Goal: Task Accomplishment & Management: Manage account settings

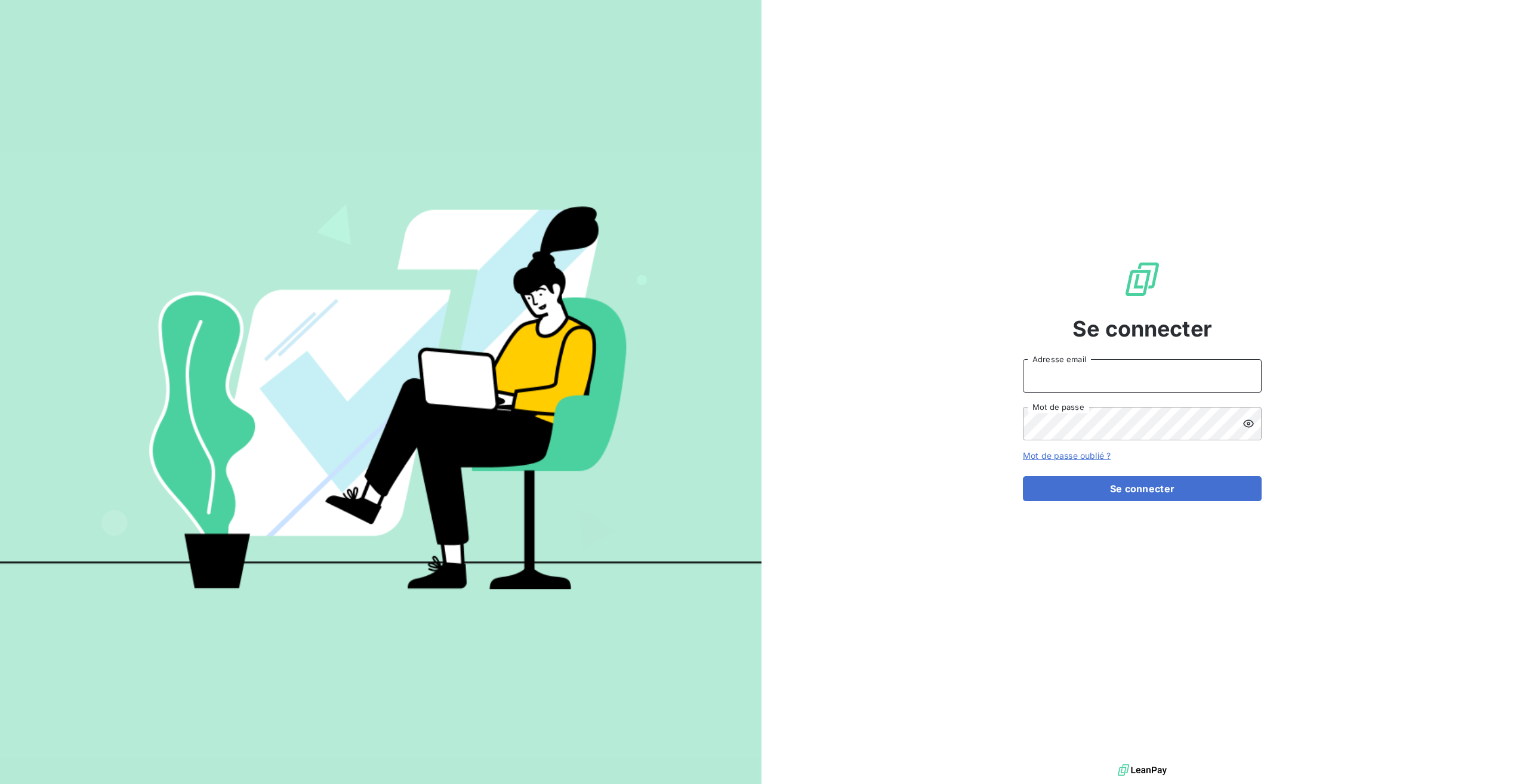
type input "[EMAIL_ADDRESS][DOMAIN_NAME]"
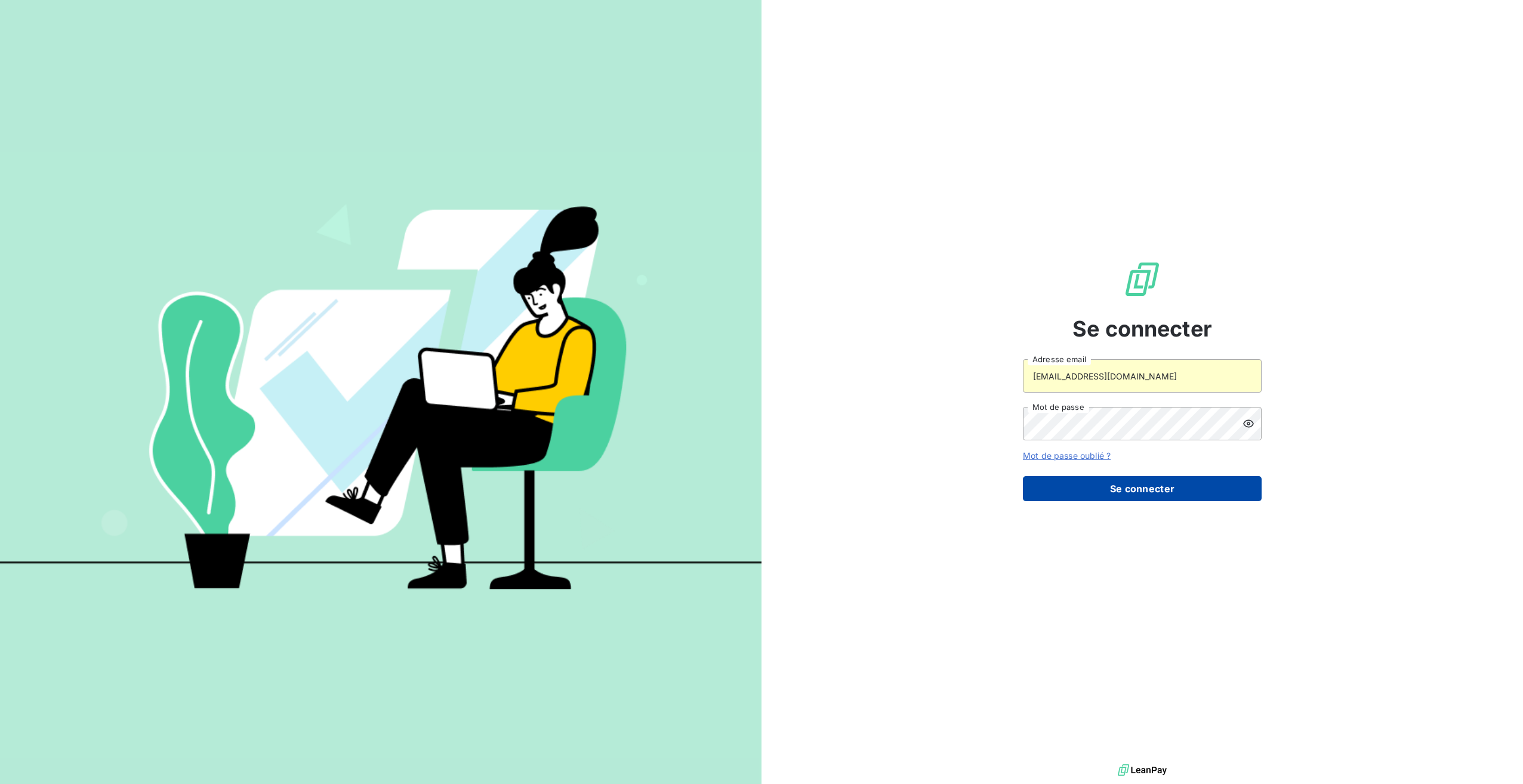
click at [1062, 492] on button "Se connecter" at bounding box center [1143, 489] width 239 height 25
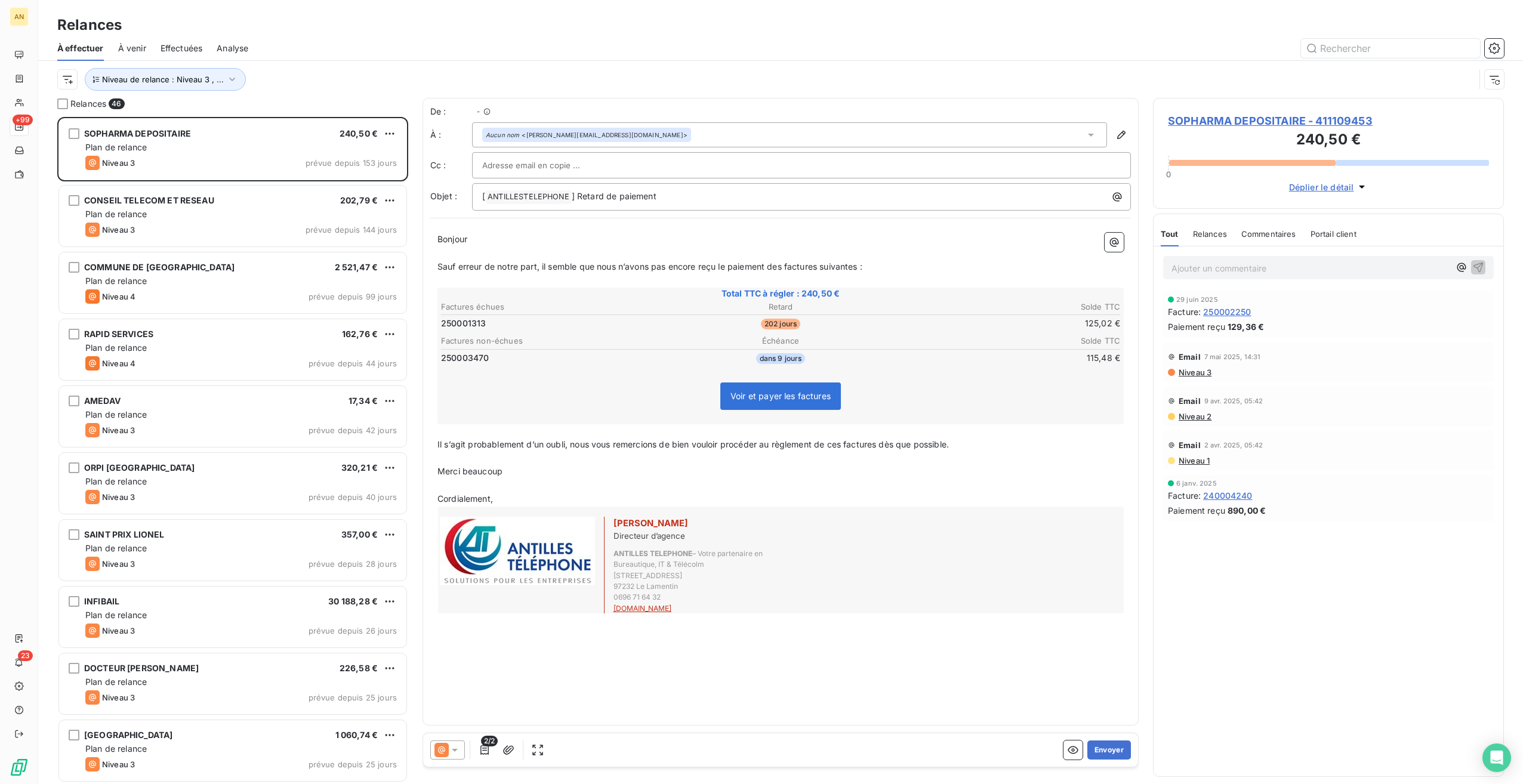
scroll to position [658, 342]
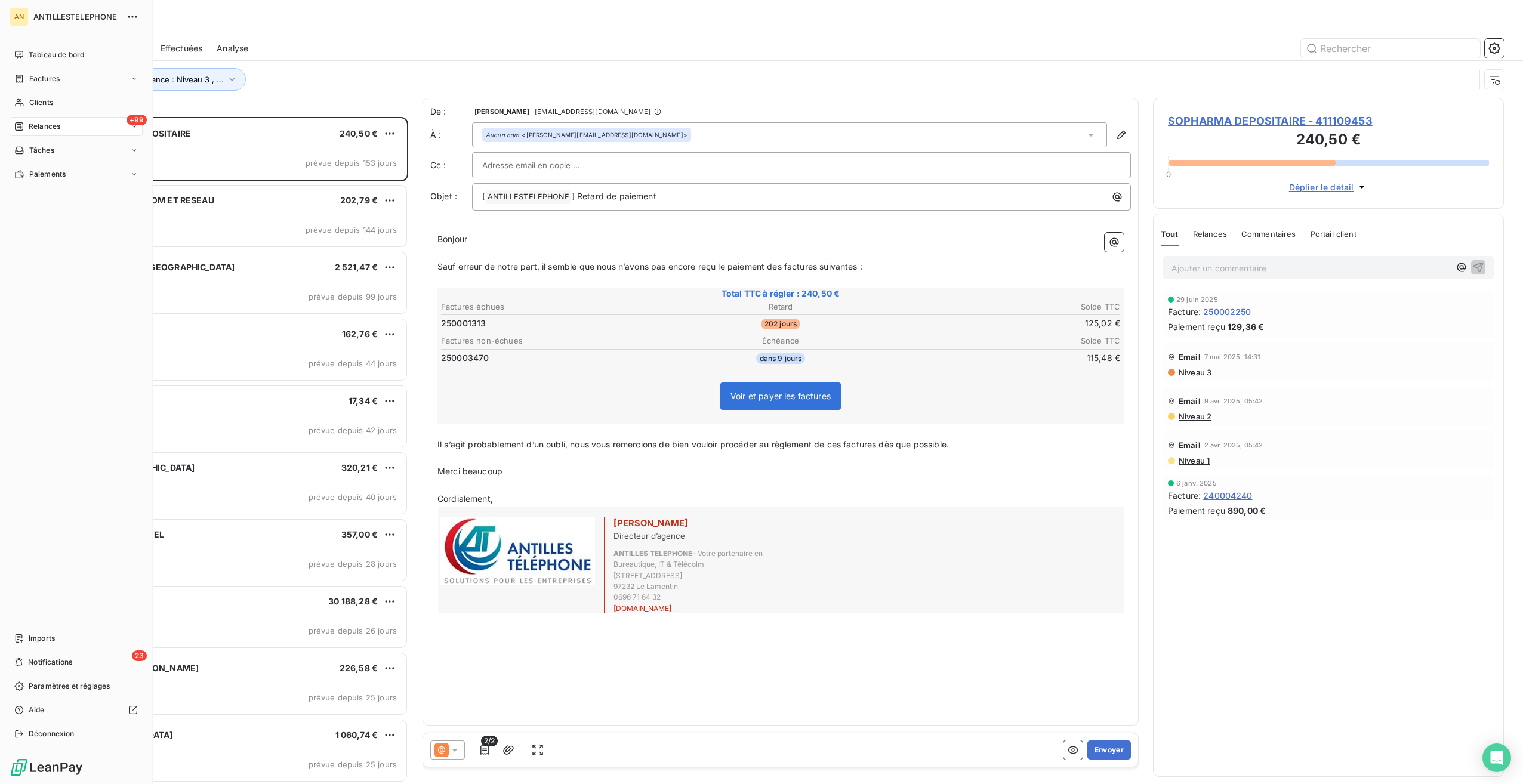
click at [36, 130] on span "Relances" at bounding box center [44, 126] width 32 height 10
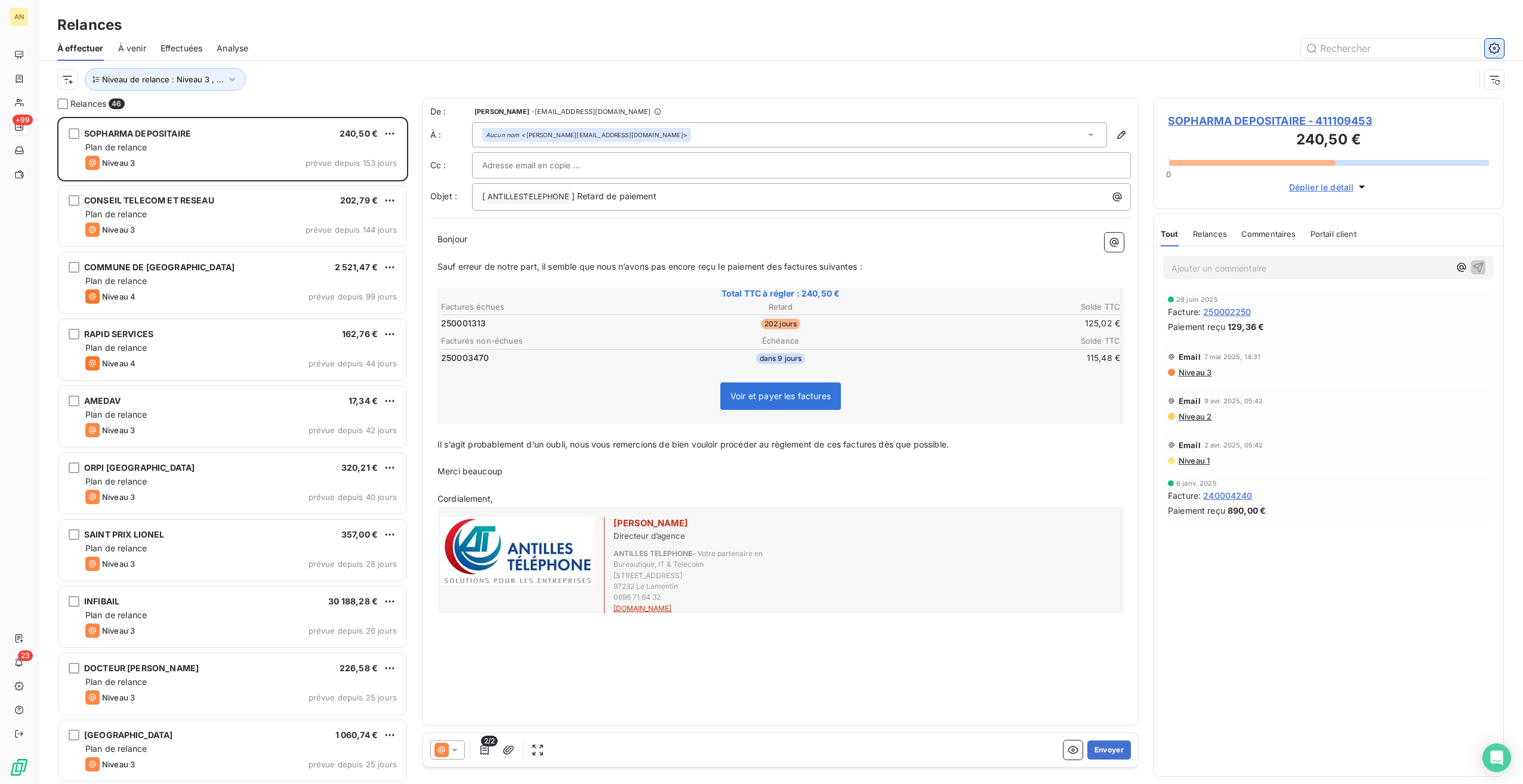
click at [1500, 52] on icon "button" at bounding box center [1494, 49] width 12 height 12
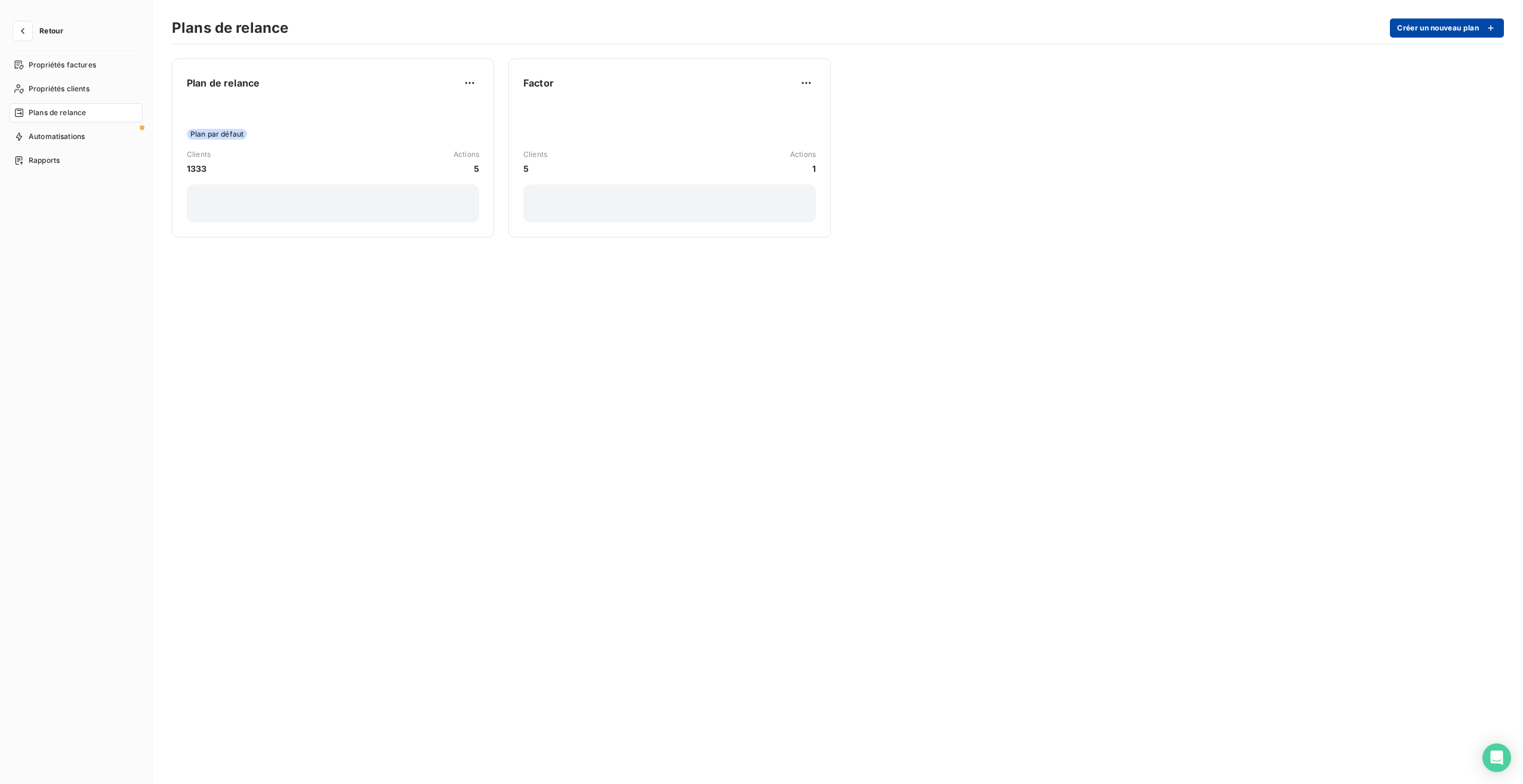
click at [1410, 30] on button "Créer un nouveau plan" at bounding box center [1448, 28] width 114 height 19
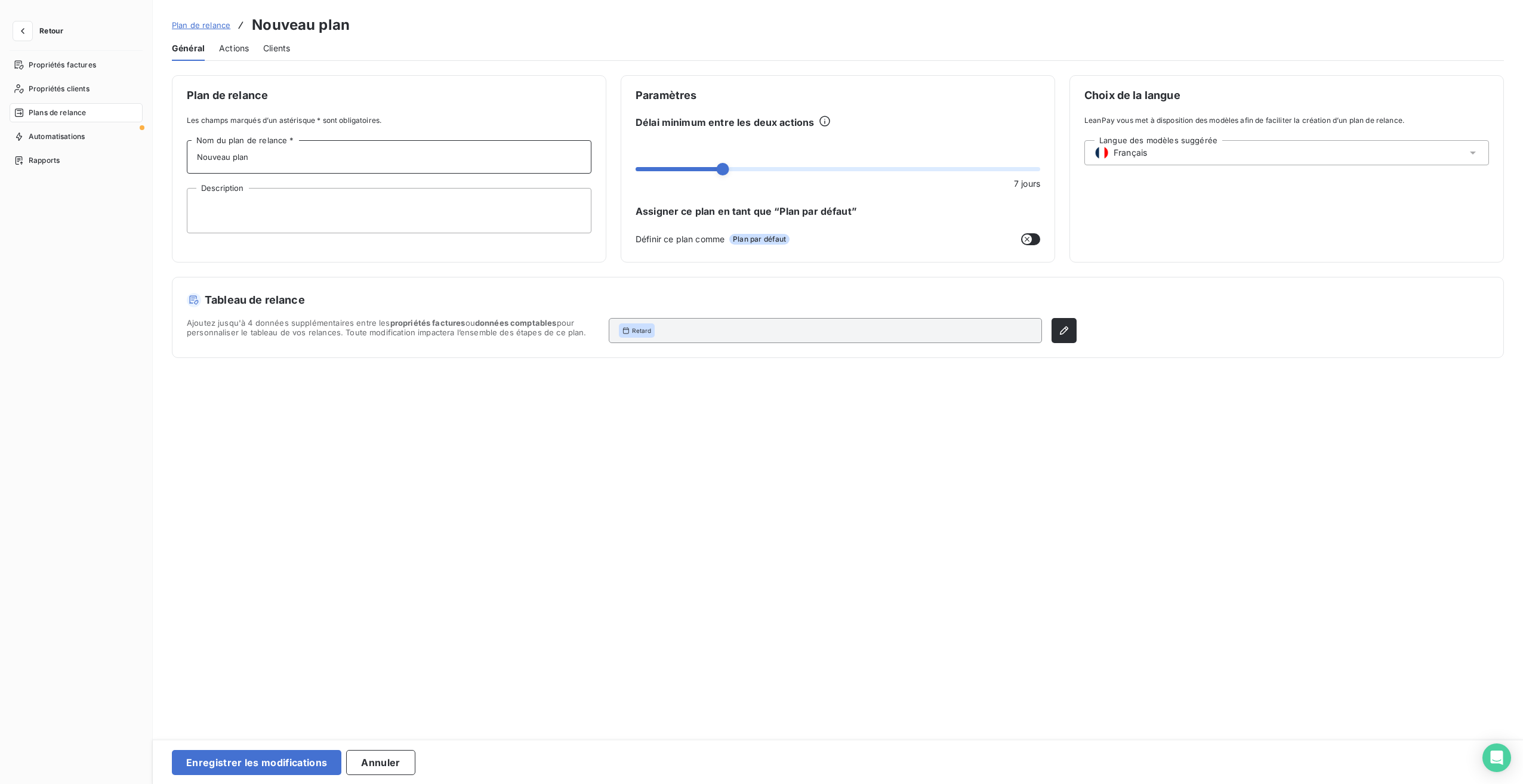
drag, startPoint x: 258, startPoint y: 157, endPoint x: 149, endPoint y: 146, distance: 109.6
click at [149, 146] on div "Retour Propriétés factures Propriétés clients Plans de relance Automatisations …" at bounding box center [762, 392] width 1523 height 784
type input "R"
type input "P"
type input "R"
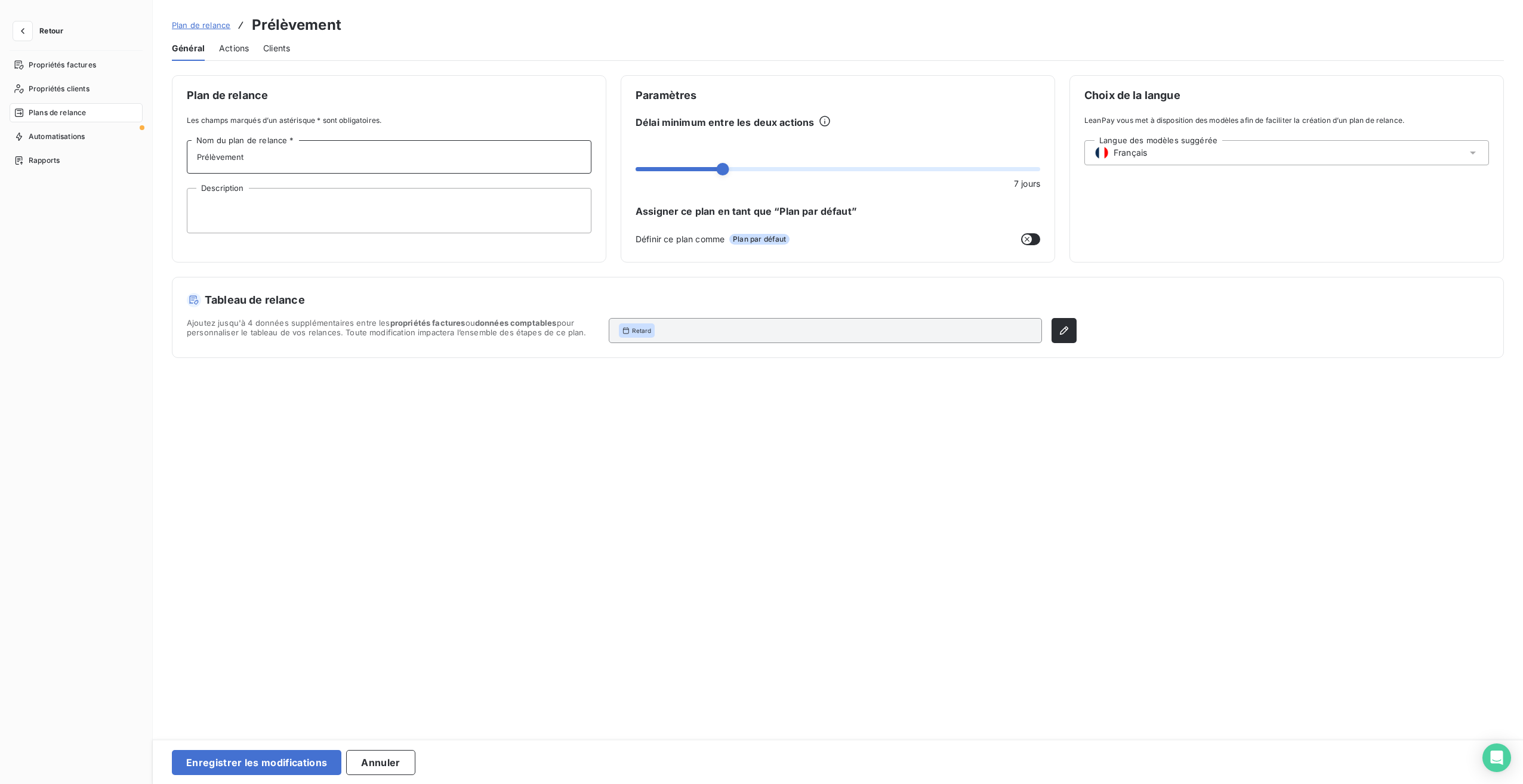
type input "Prélèvement"
click at [1043, 331] on div "Ajoutez jusqu'à 4 données supplémentaires entre les propriétés factures ou donn…" at bounding box center [632, 330] width 890 height 25
click at [1052, 331] on button "button" at bounding box center [1064, 330] width 25 height 25
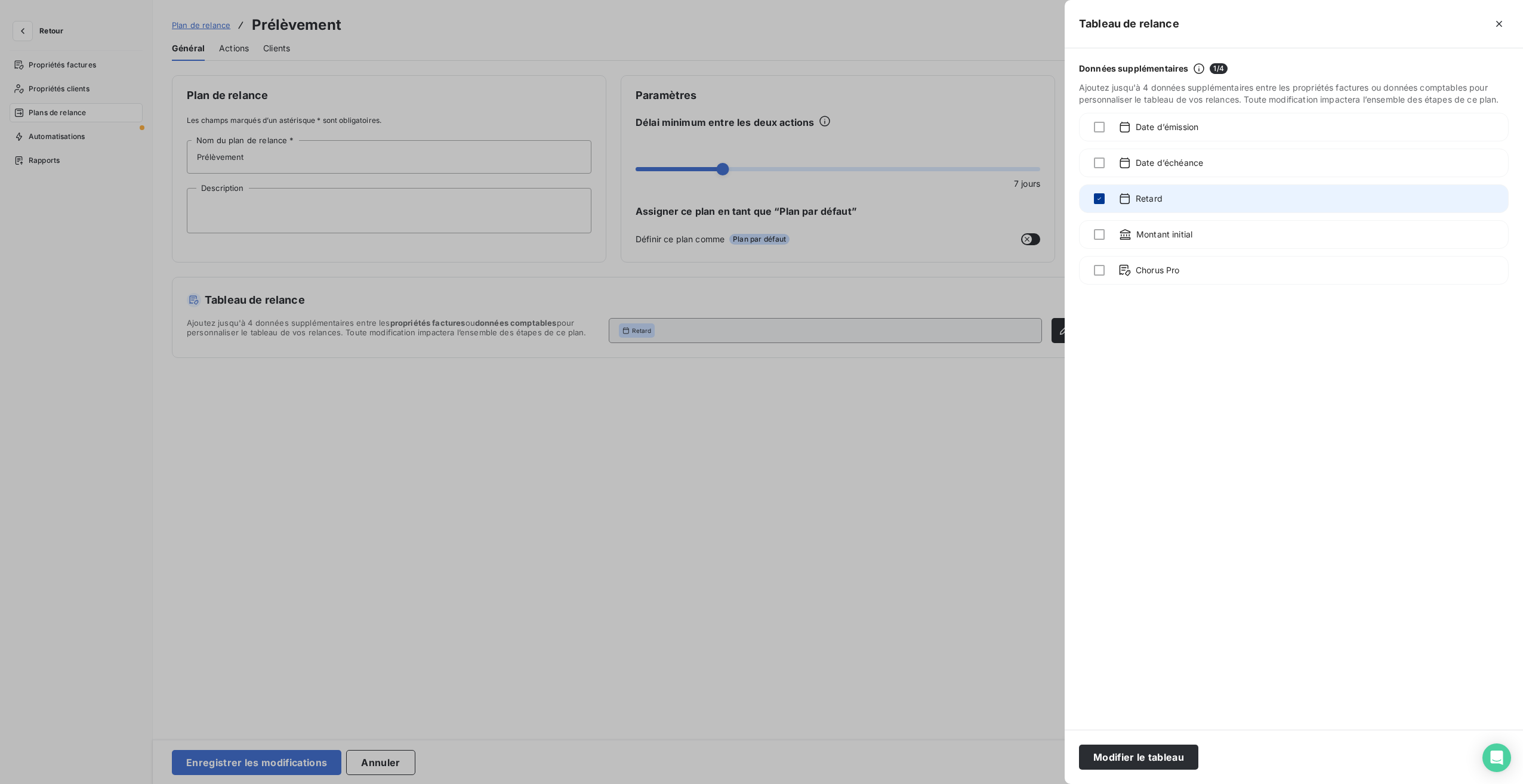
click at [1101, 198] on icon at bounding box center [1099, 198] width 7 height 7
click at [1099, 166] on div at bounding box center [1099, 163] width 10 height 10
click at [1144, 757] on button "Modifier le tableau" at bounding box center [1139, 757] width 120 height 25
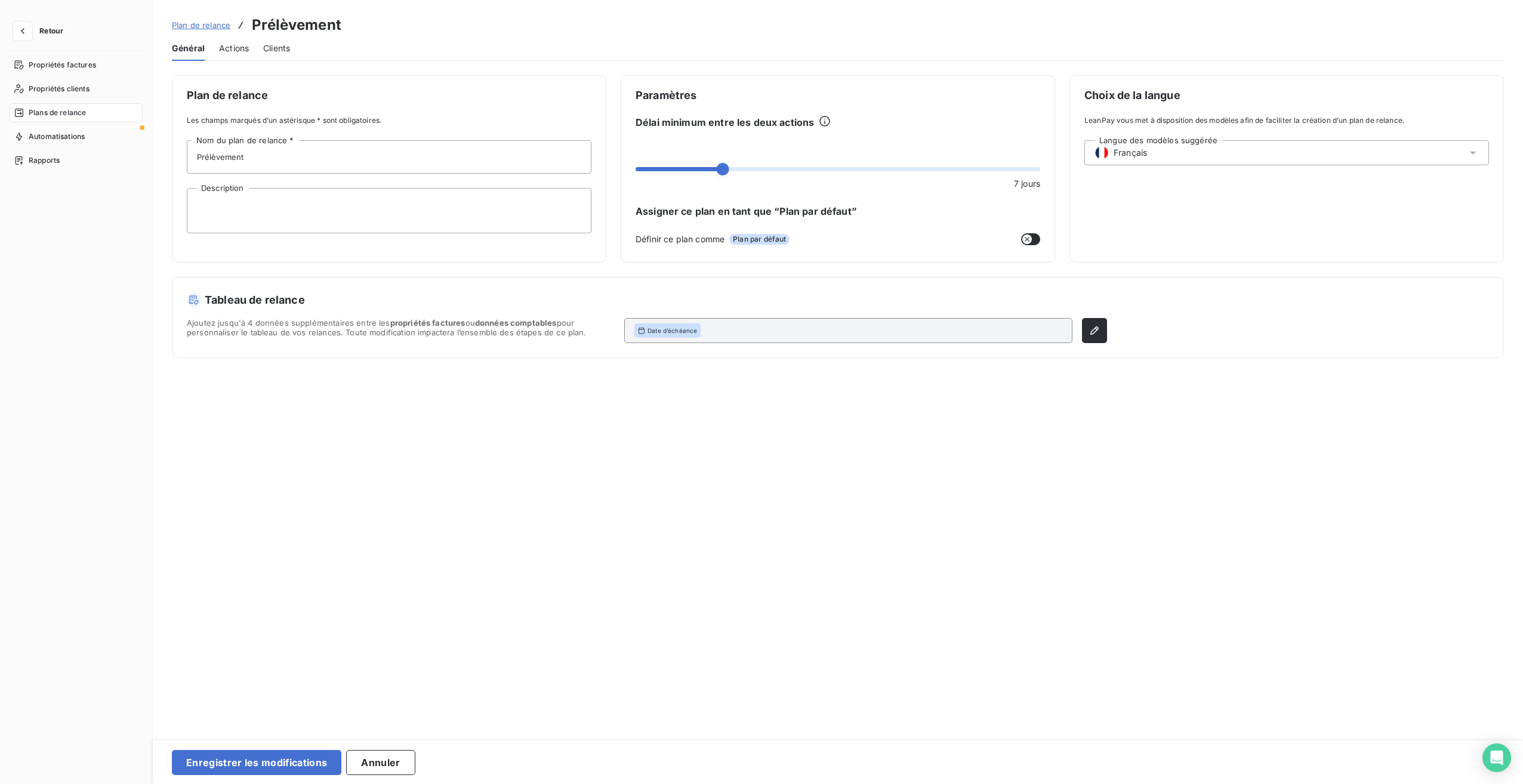
click at [274, 45] on span "Clients" at bounding box center [276, 49] width 27 height 12
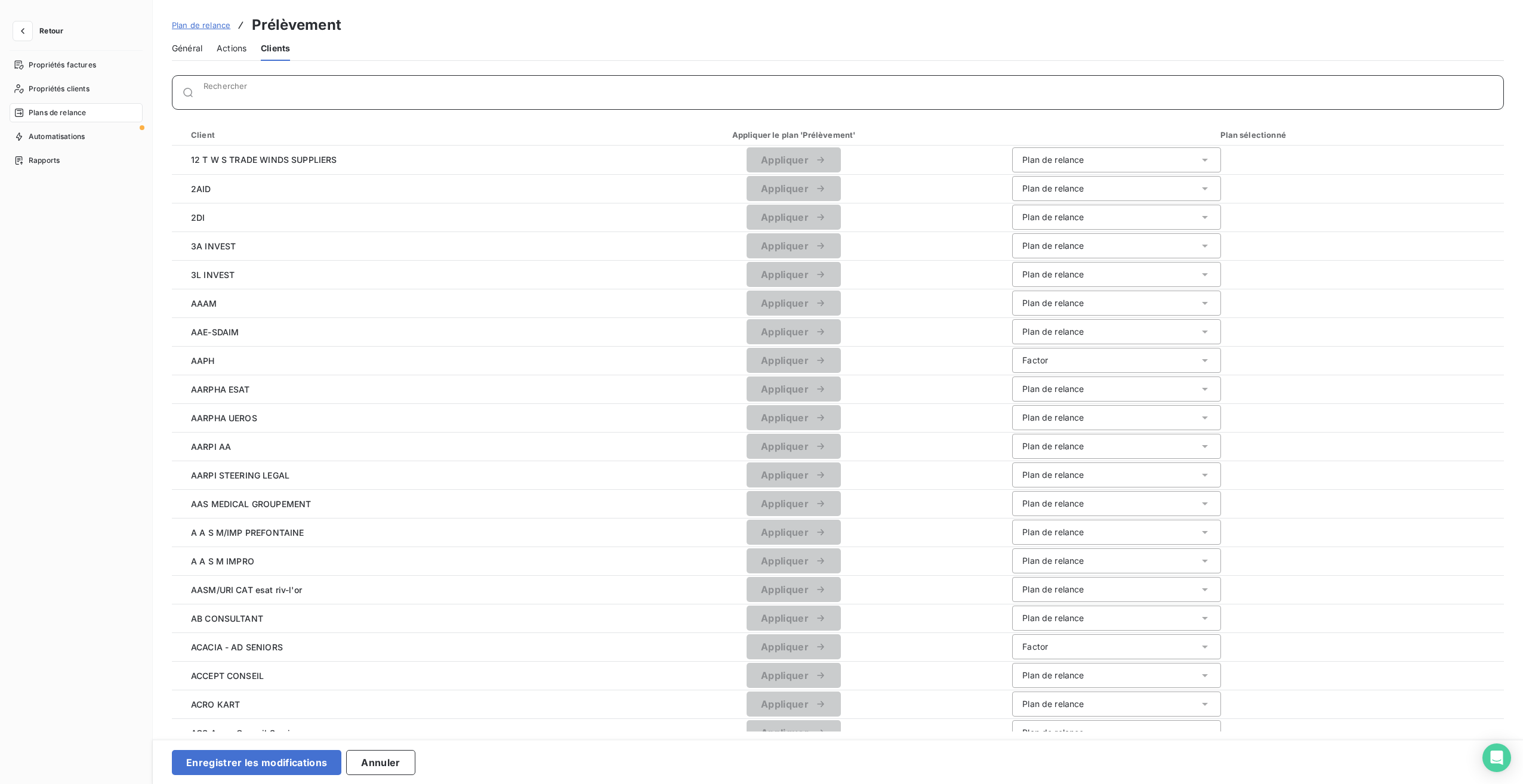
click at [228, 94] on input "Rechercher" at bounding box center [853, 97] width 1300 height 12
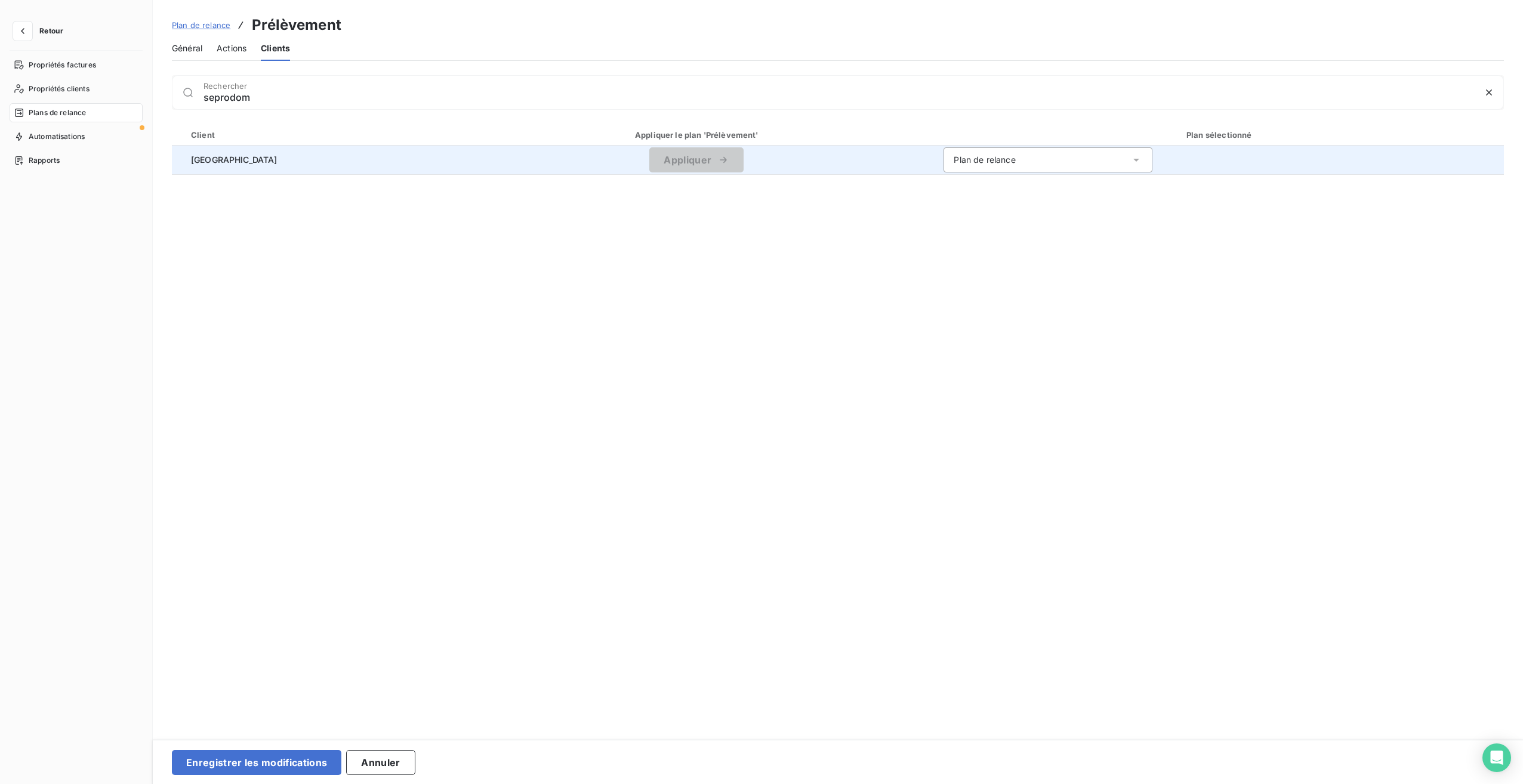
click at [1032, 168] on div "Plan de relance" at bounding box center [1047, 159] width 209 height 25
click at [1008, 233] on li "Prélèvement" at bounding box center [1047, 229] width 209 height 22
drag, startPoint x: 250, startPoint y: 99, endPoint x: 165, endPoint y: 95, distance: 85.1
click at [165, 95] on div "seprodom Rechercher Client Appliquer le plan 'Prélèvement' Plan sélectionné SEP…" at bounding box center [838, 404] width 1371 height 657
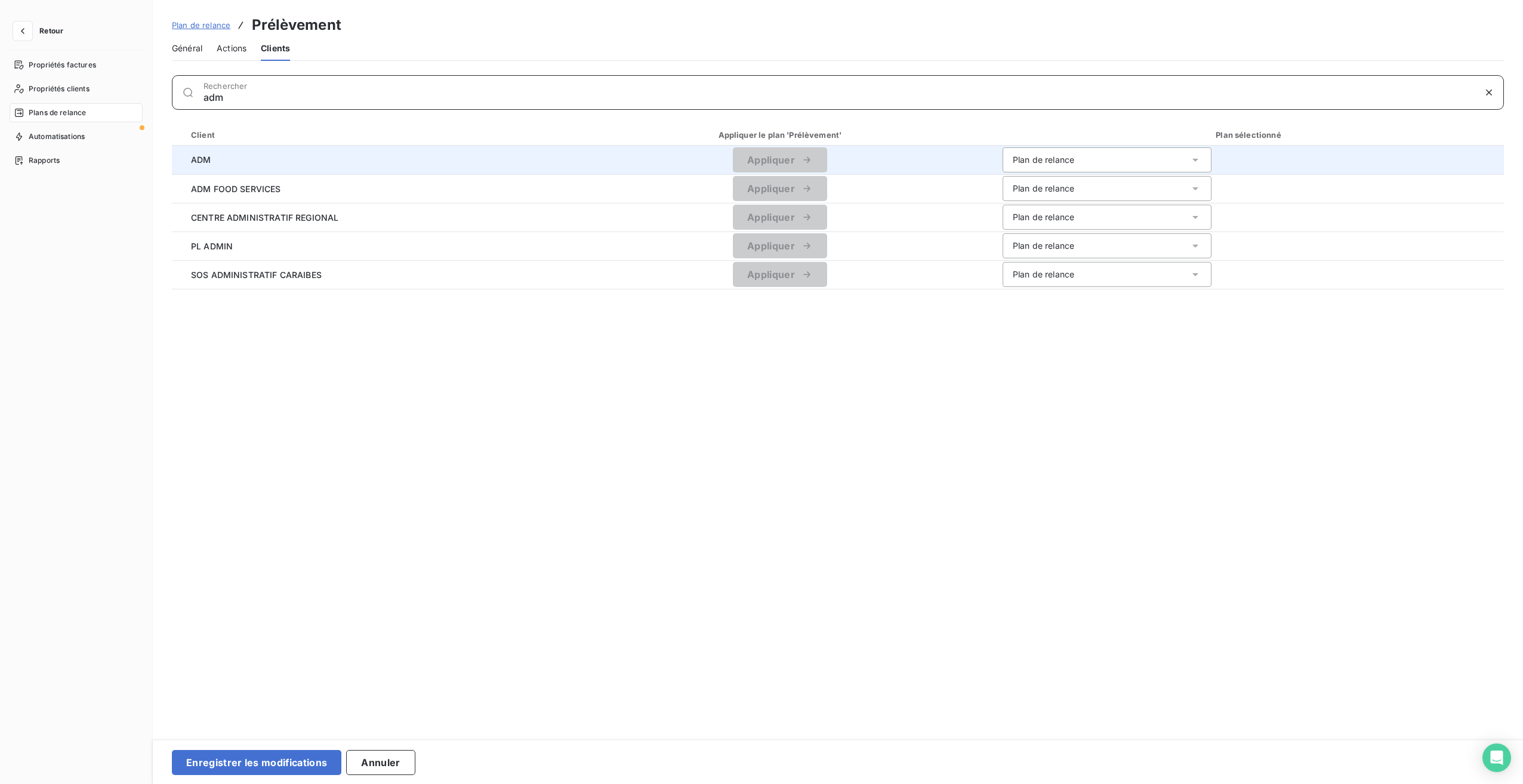
type input "adm"
click at [1092, 154] on div "Plan de relance" at bounding box center [1107, 159] width 209 height 25
click at [1065, 229] on li "Prélèvement" at bounding box center [1107, 229] width 209 height 22
drag, startPoint x: 717, startPoint y: 146, endPoint x: 722, endPoint y: 150, distance: 6.4
click at [717, 146] on td "Appliquer" at bounding box center [781, 159] width 426 height 29
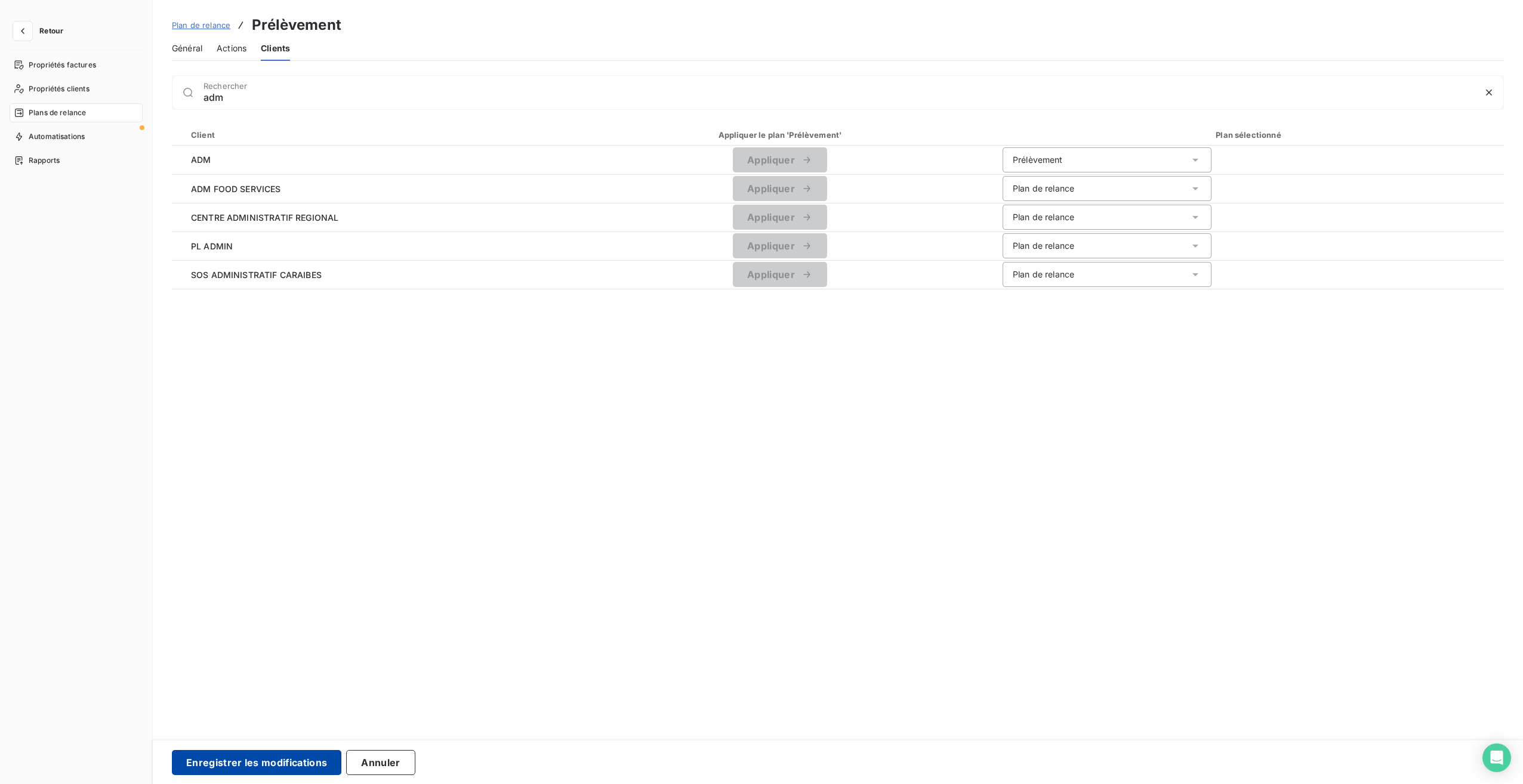
click at [295, 754] on button "Enregistrer les modifications" at bounding box center [256, 762] width 170 height 25
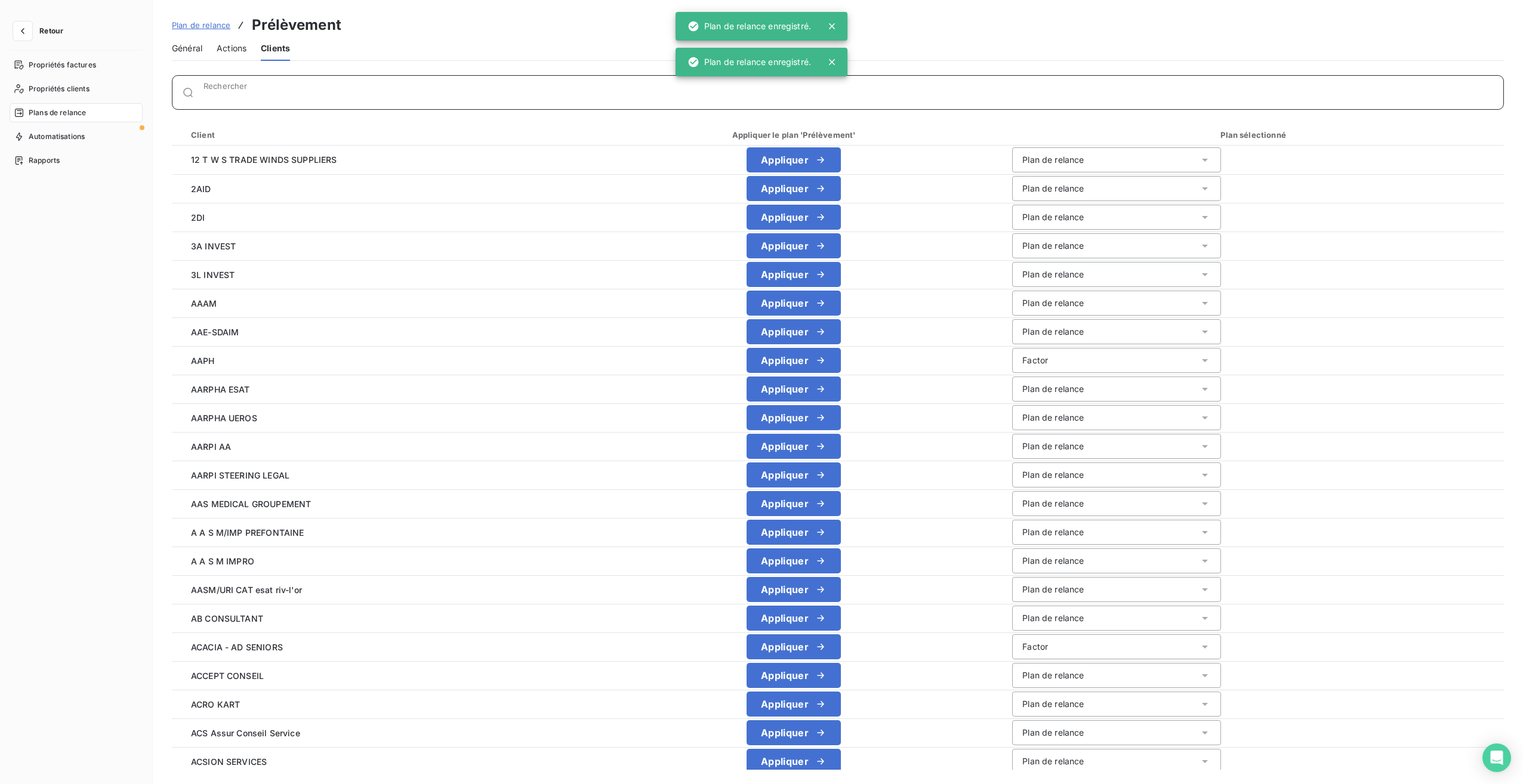
click at [242, 87] on div "Rechercher" at bounding box center [853, 93] width 1300 height 12
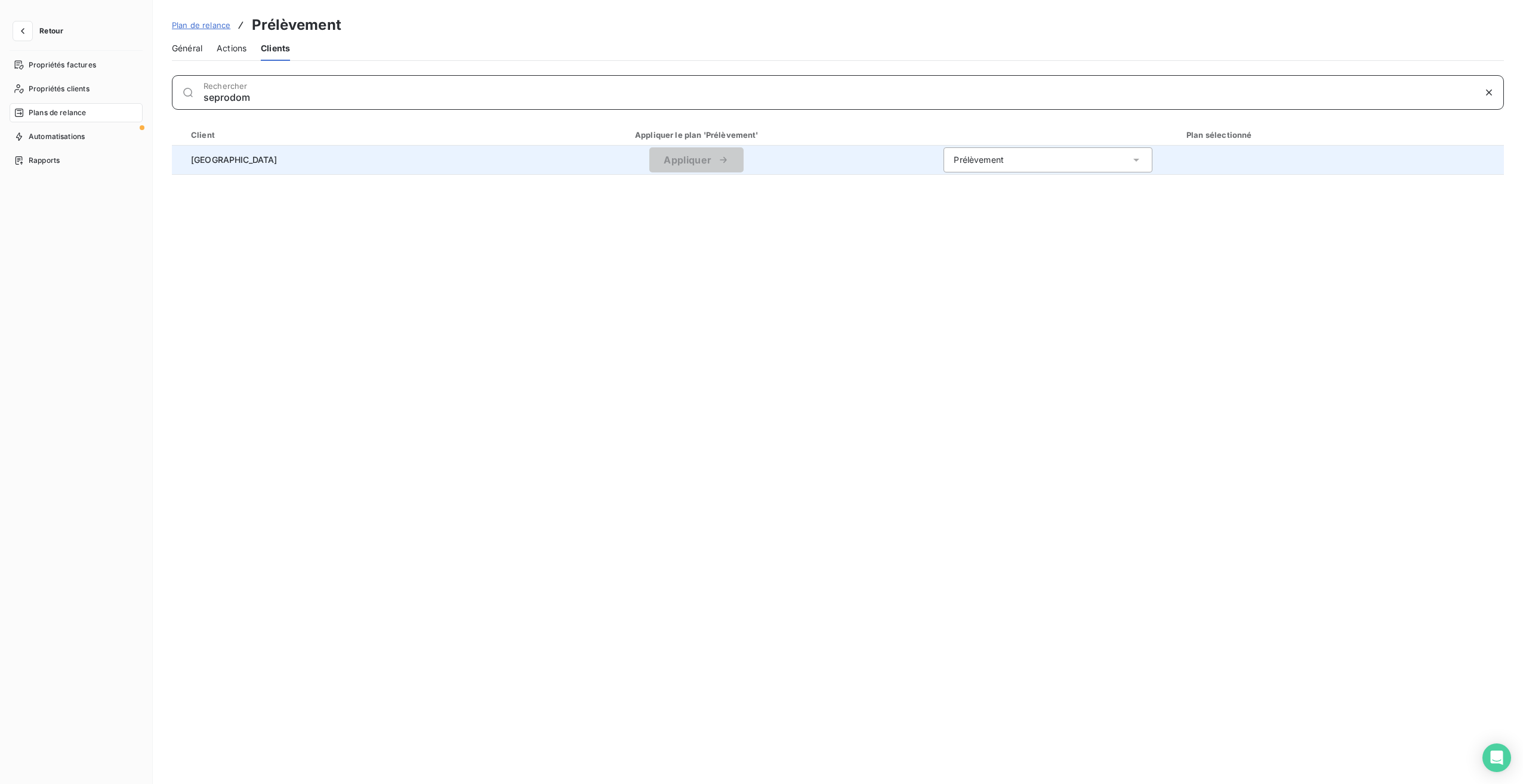
type input "seprodom"
click at [269, 170] on td "[GEOGRAPHIC_DATA]" at bounding box center [314, 159] width 287 height 29
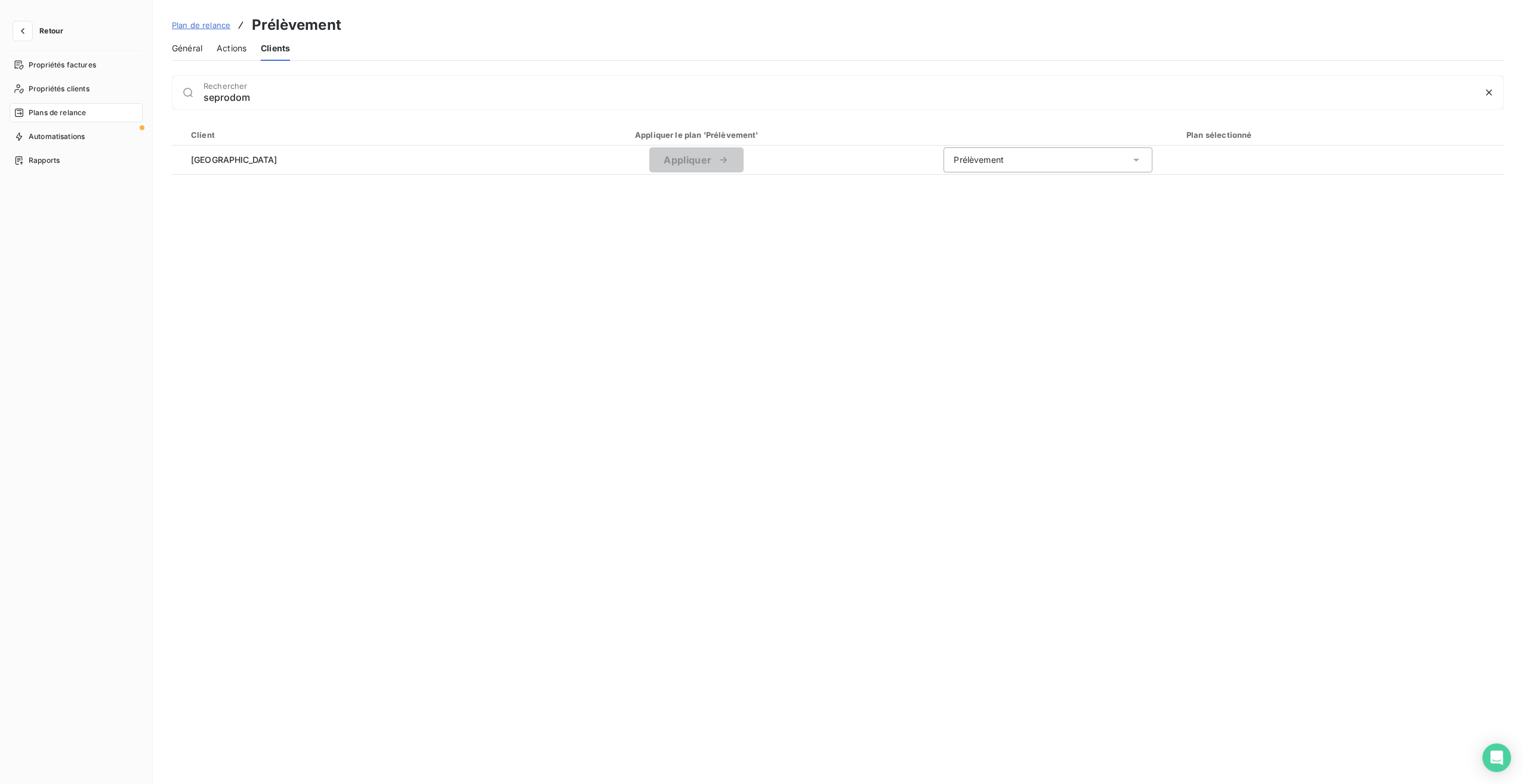
click at [959, 293] on div "Client Appliquer le plan 'Prélèvement' Plan sélectionné SEPRODOM ANTILLES Appli…" at bounding box center [838, 447] width 1332 height 646
click at [347, 211] on div "Client Appliquer le plan 'Prélèvement' Plan sélectionné SEPRODOM ANTILLES Appli…" at bounding box center [838, 447] width 1332 height 646
click at [184, 49] on span "Général" at bounding box center [186, 49] width 30 height 12
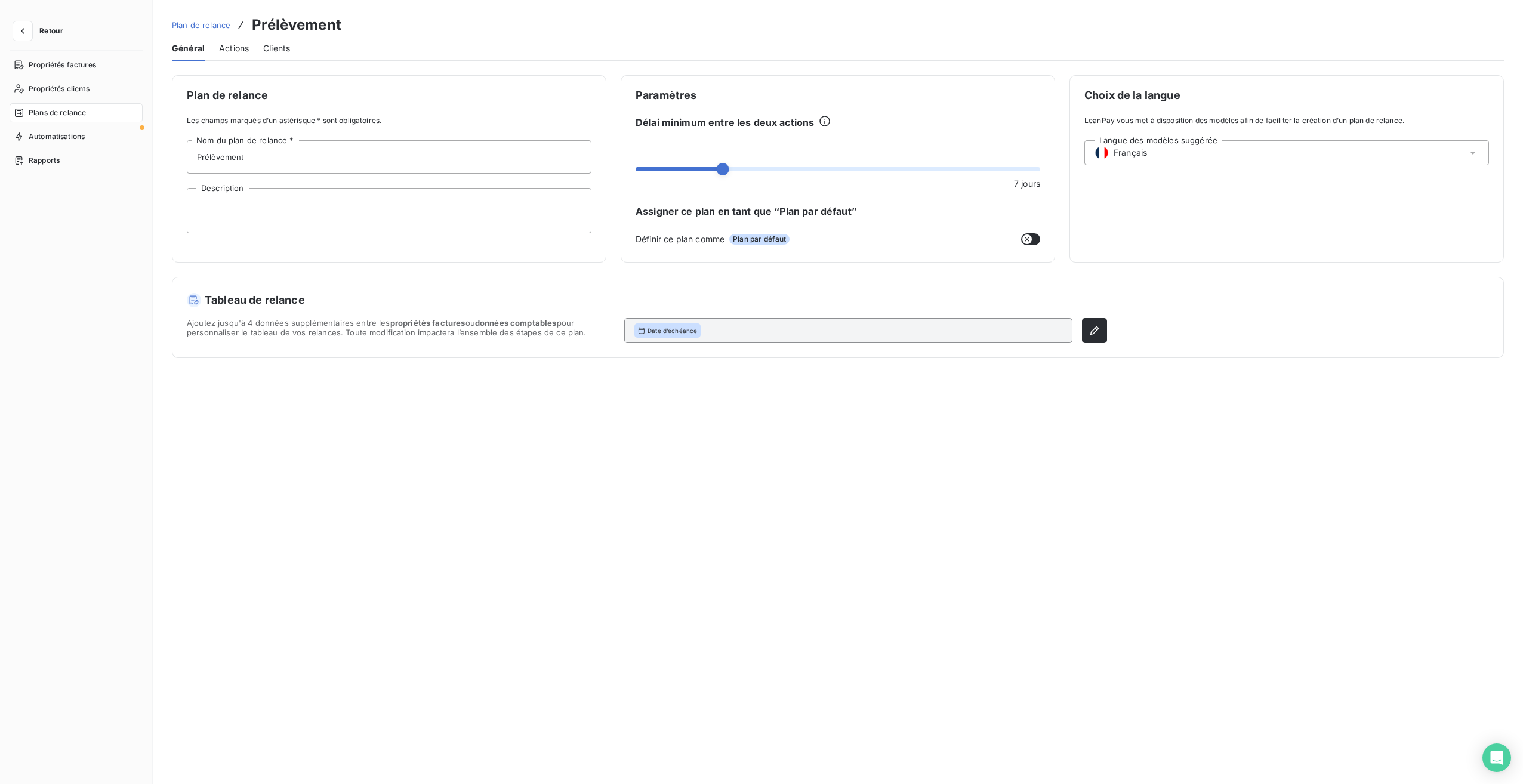
click at [283, 48] on span "Clients" at bounding box center [276, 49] width 27 height 12
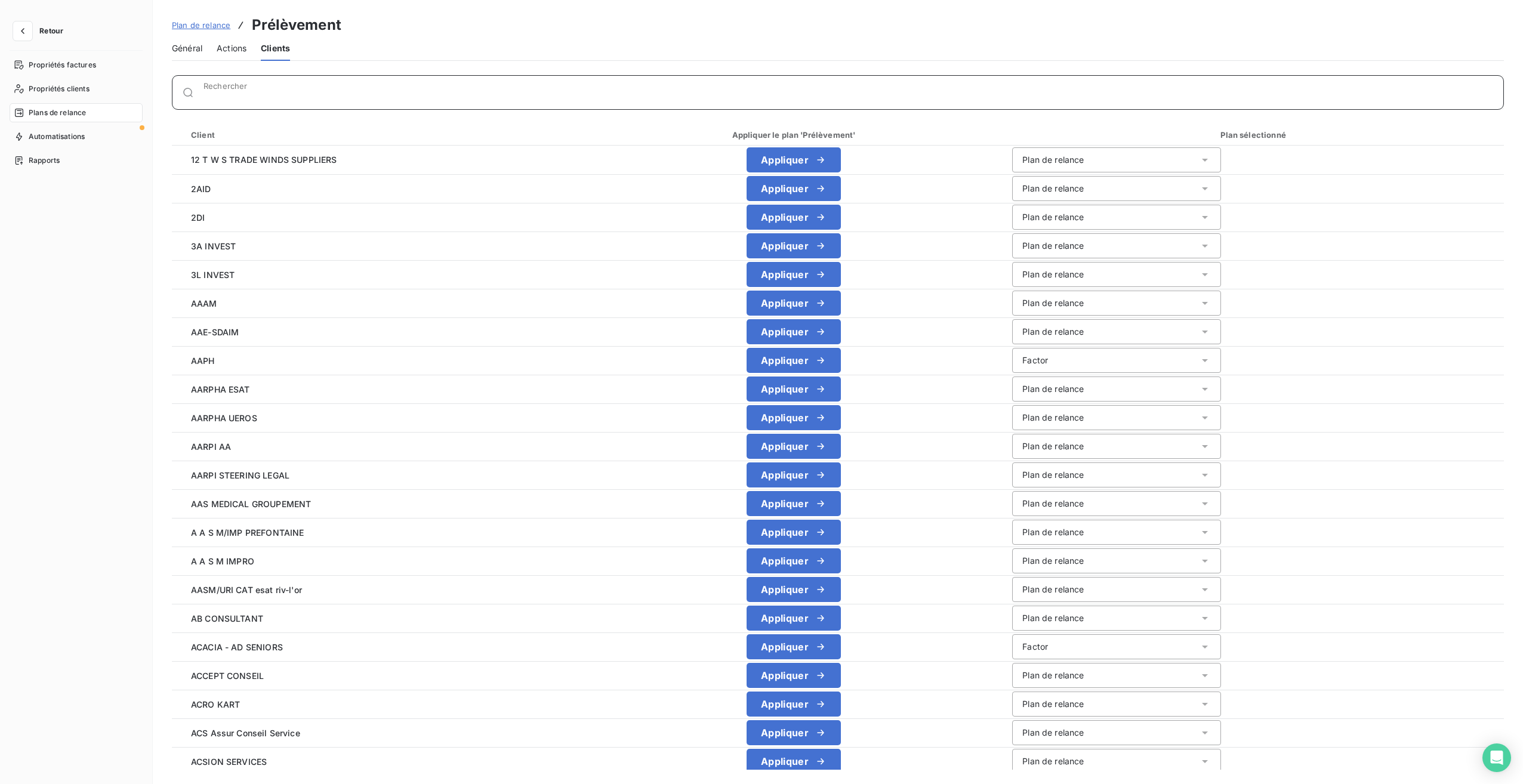
click at [229, 97] on input "Rechercher" at bounding box center [853, 97] width 1300 height 12
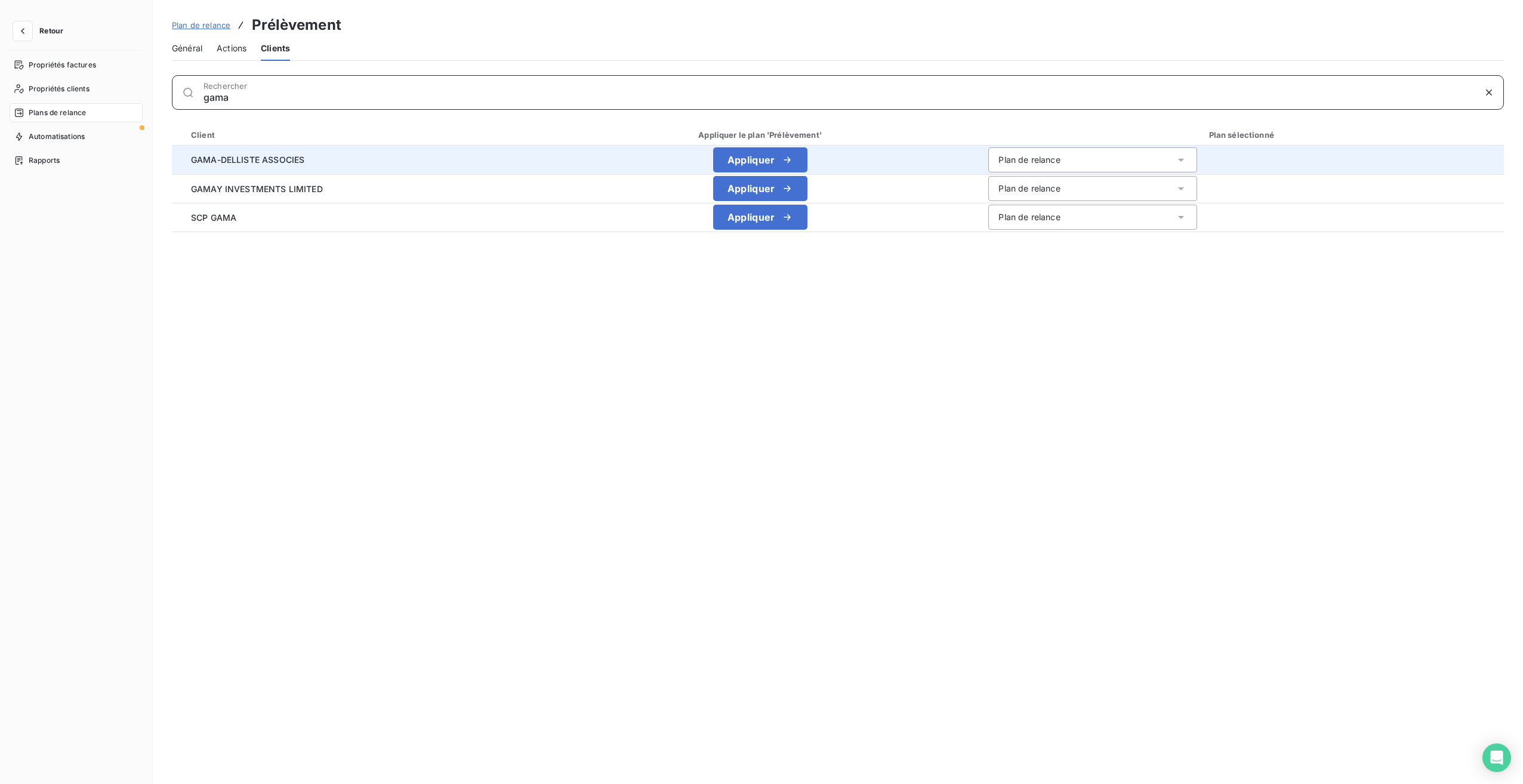
type input "gama"
click at [1124, 154] on div "Plan de relance" at bounding box center [1092, 159] width 209 height 25
click at [1062, 229] on li "Prélèvement" at bounding box center [1092, 229] width 209 height 22
click at [288, 774] on button "Enregistrer les modifications" at bounding box center [256, 762] width 170 height 25
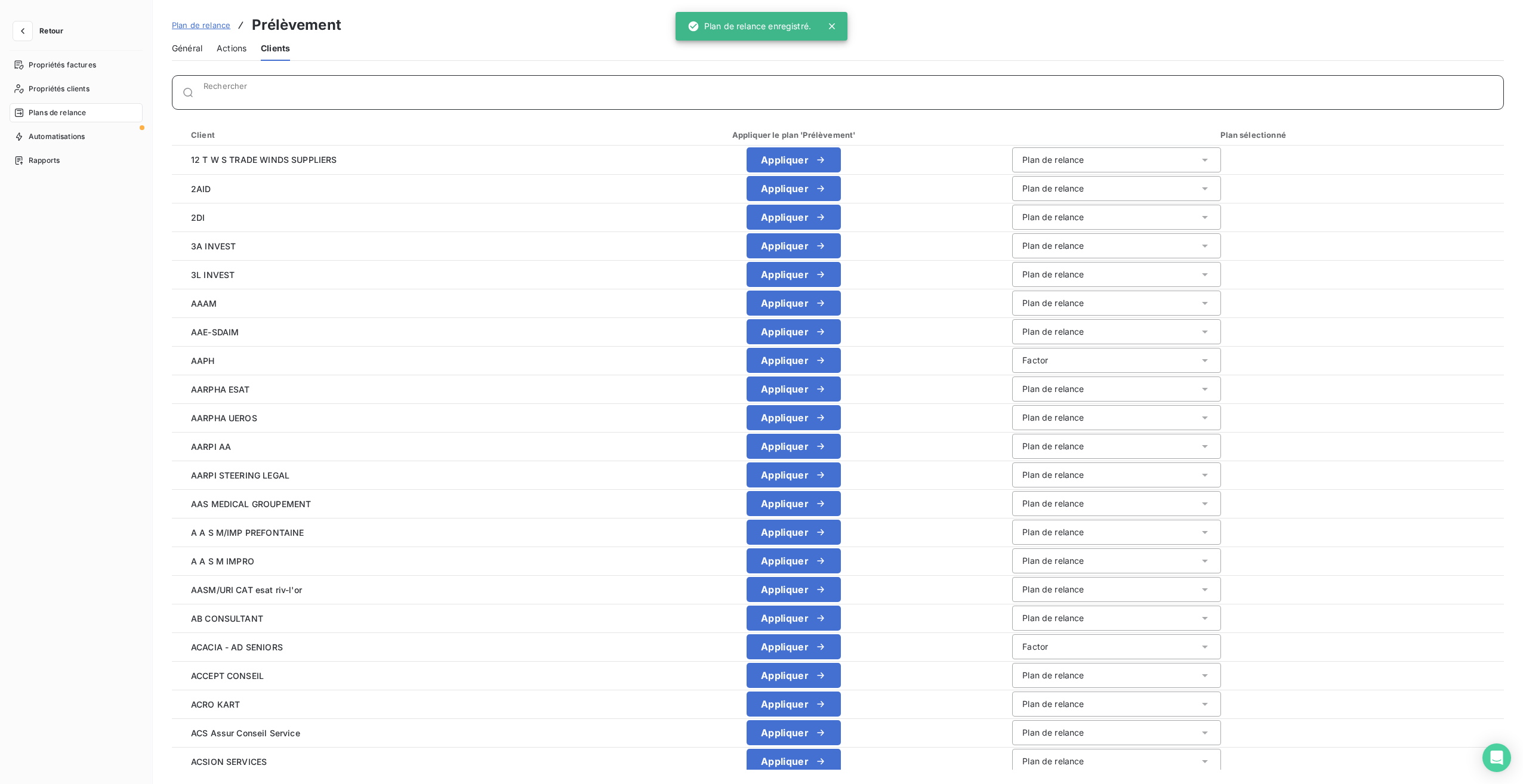
click at [208, 95] on input "Rechercher" at bounding box center [853, 97] width 1300 height 12
click at [414, 88] on div "Rechercher" at bounding box center [853, 93] width 1300 height 12
type input "le moulin"
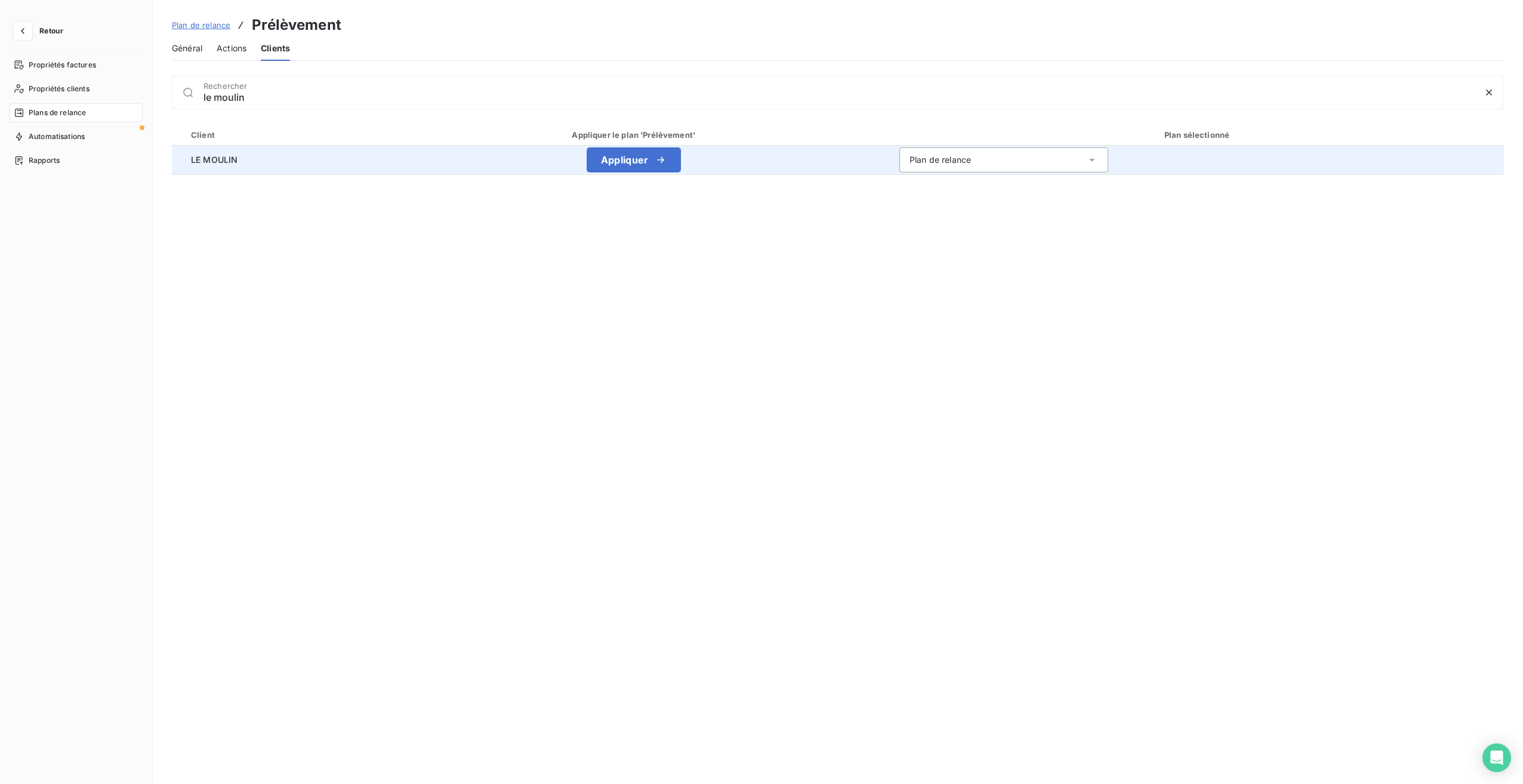
click at [1005, 167] on div "Plan de relance" at bounding box center [1003, 159] width 209 height 25
click at [966, 228] on li "Prélèvement" at bounding box center [1003, 229] width 209 height 22
click at [280, 768] on button "Enregistrer les modifications" at bounding box center [256, 762] width 170 height 25
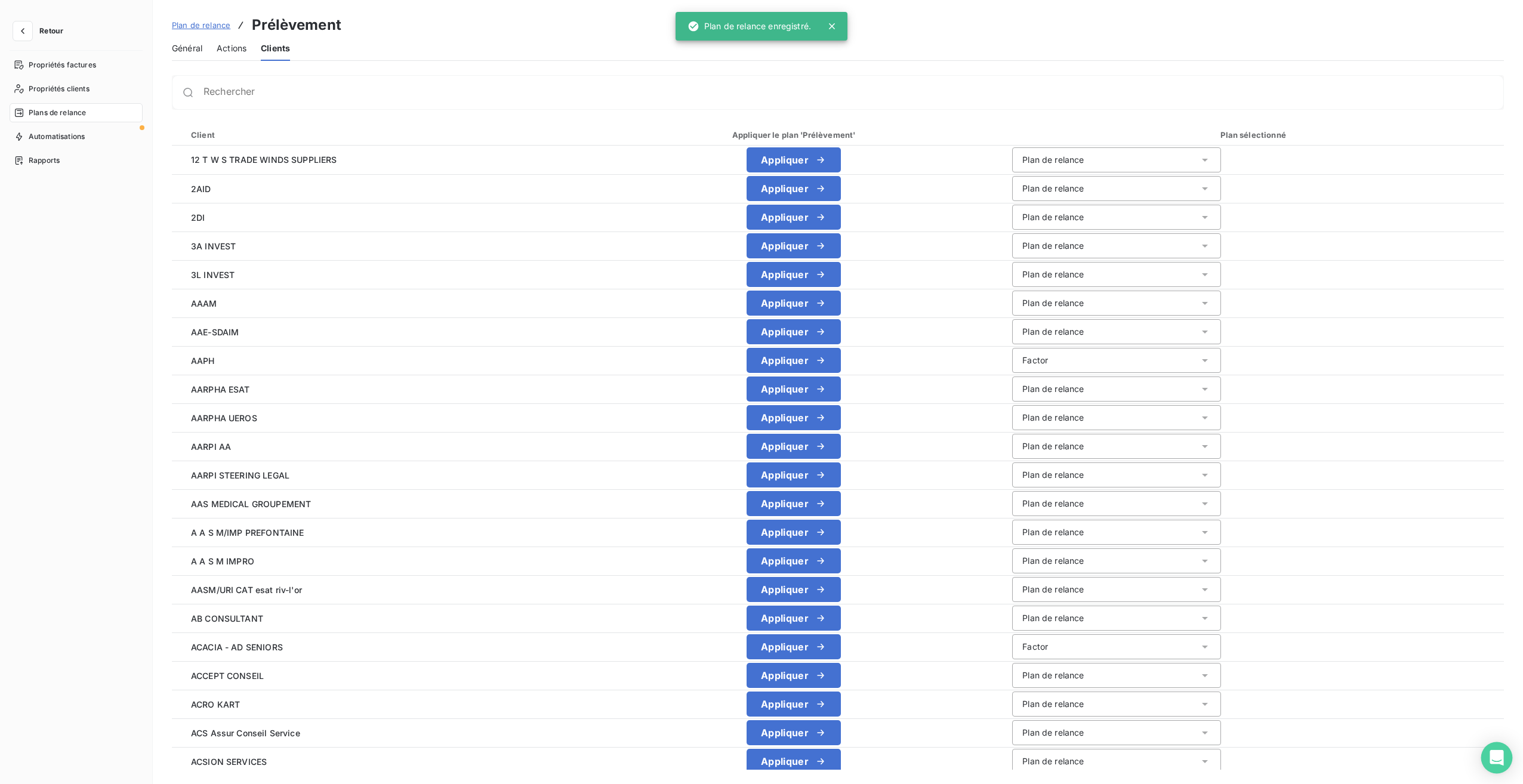
click at [1496, 761] on icon "Open Intercom Messenger" at bounding box center [1497, 758] width 14 height 16
